Goal: Task Accomplishment & Management: Manage account settings

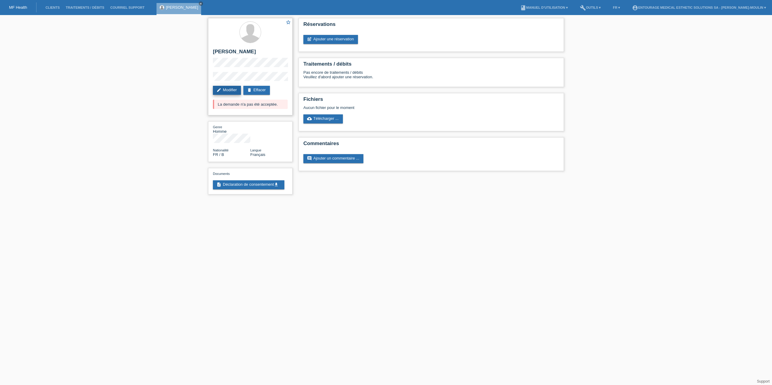
click at [235, 90] on link "edit Modifier" at bounding box center [227, 90] width 28 height 9
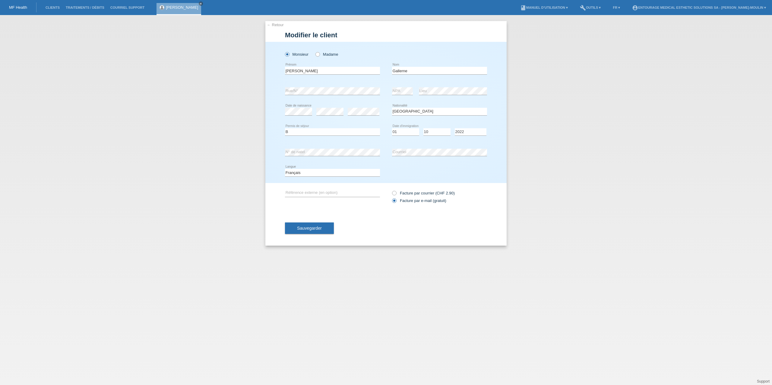
select select "FR"
select select "B"
select select "01"
select select "10"
select select "2022"
